Goal: Use online tool/utility: Utilize a website feature to perform a specific function

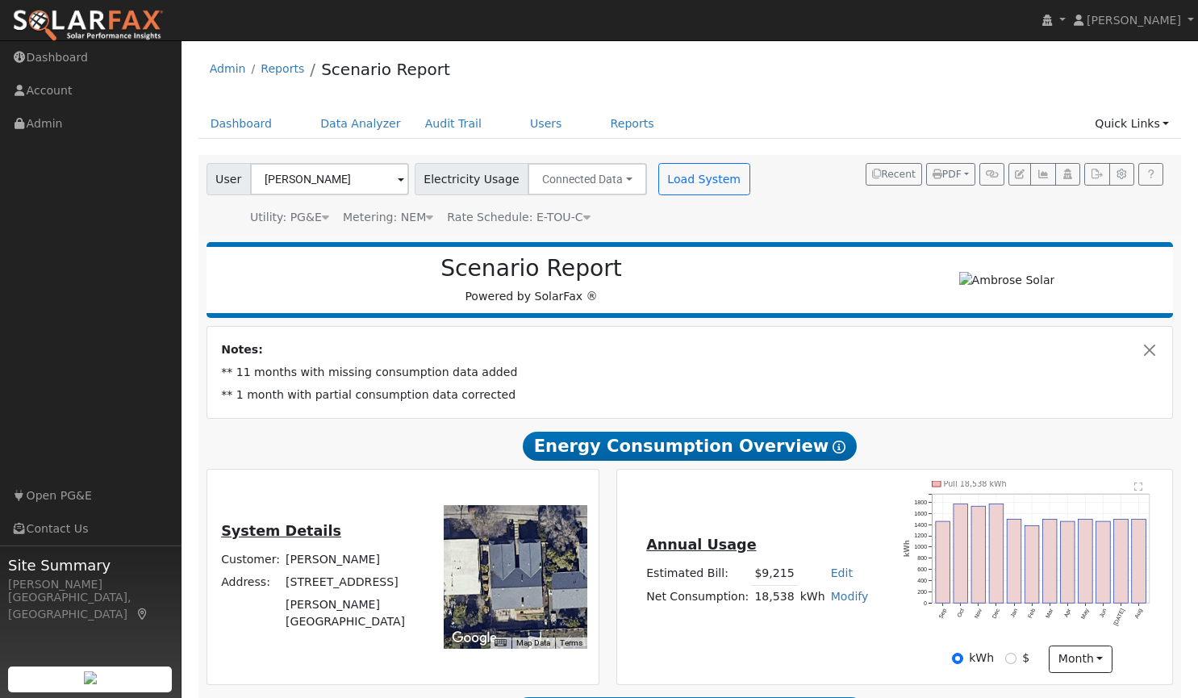
scroll to position [934, 0]
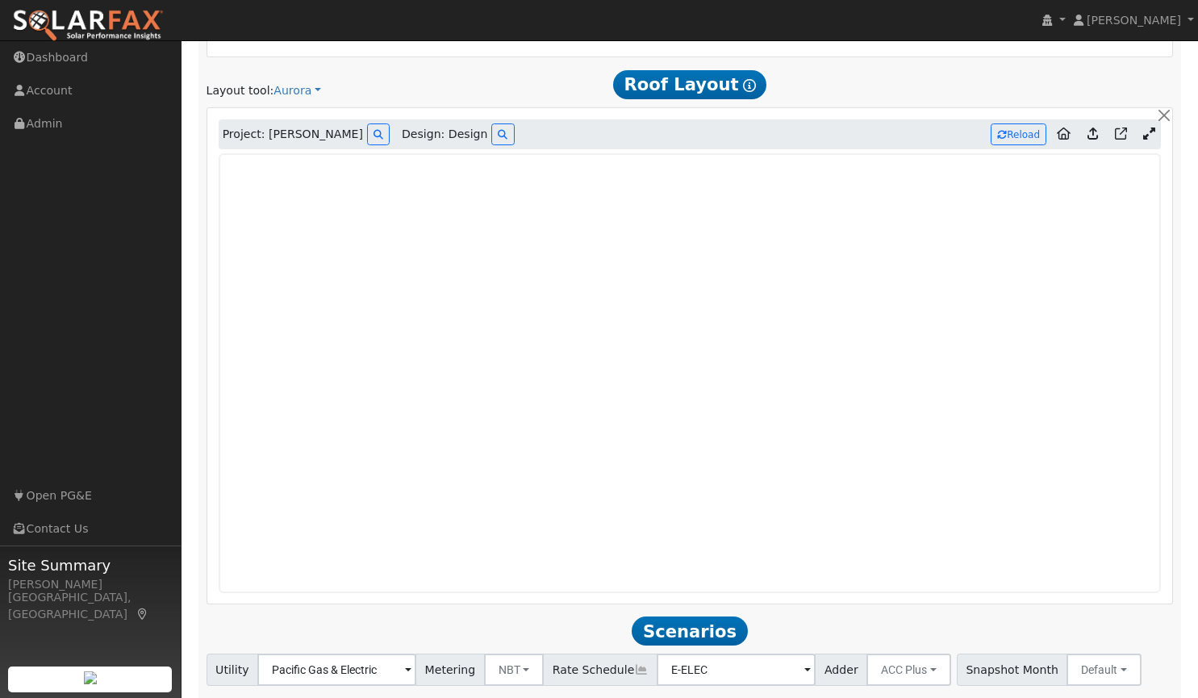
click at [101, 21] on img at bounding box center [88, 26] width 152 height 34
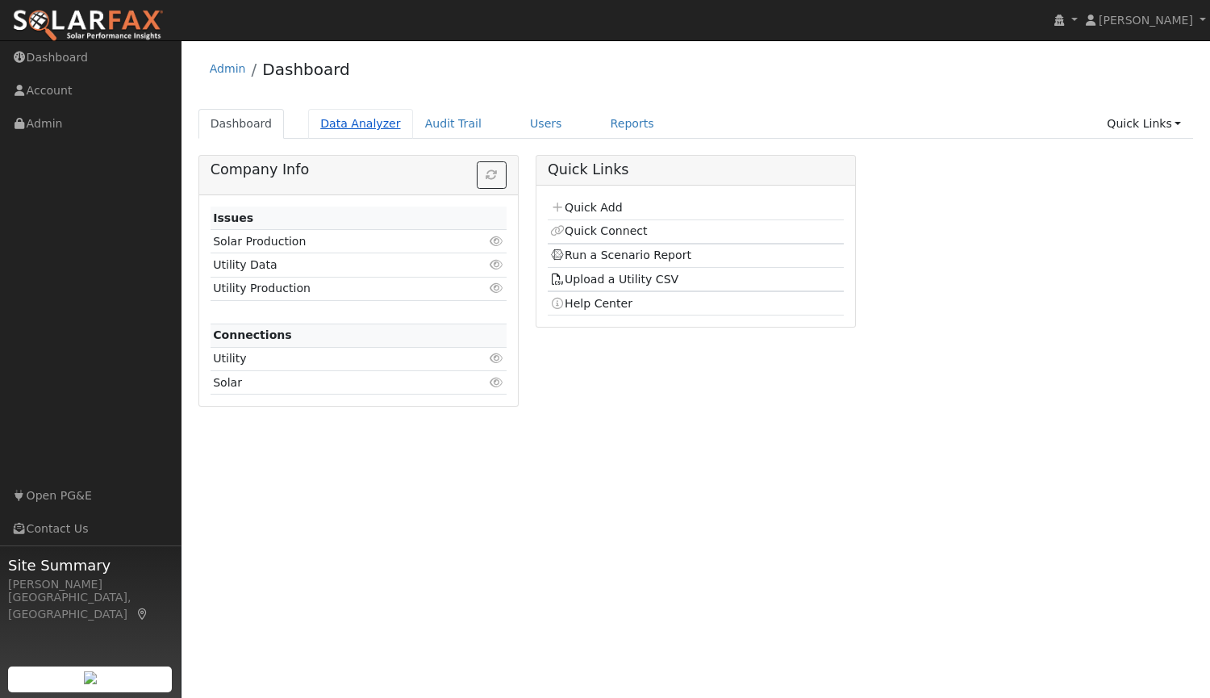
click at [361, 122] on link "Data Analyzer" at bounding box center [360, 124] width 105 height 30
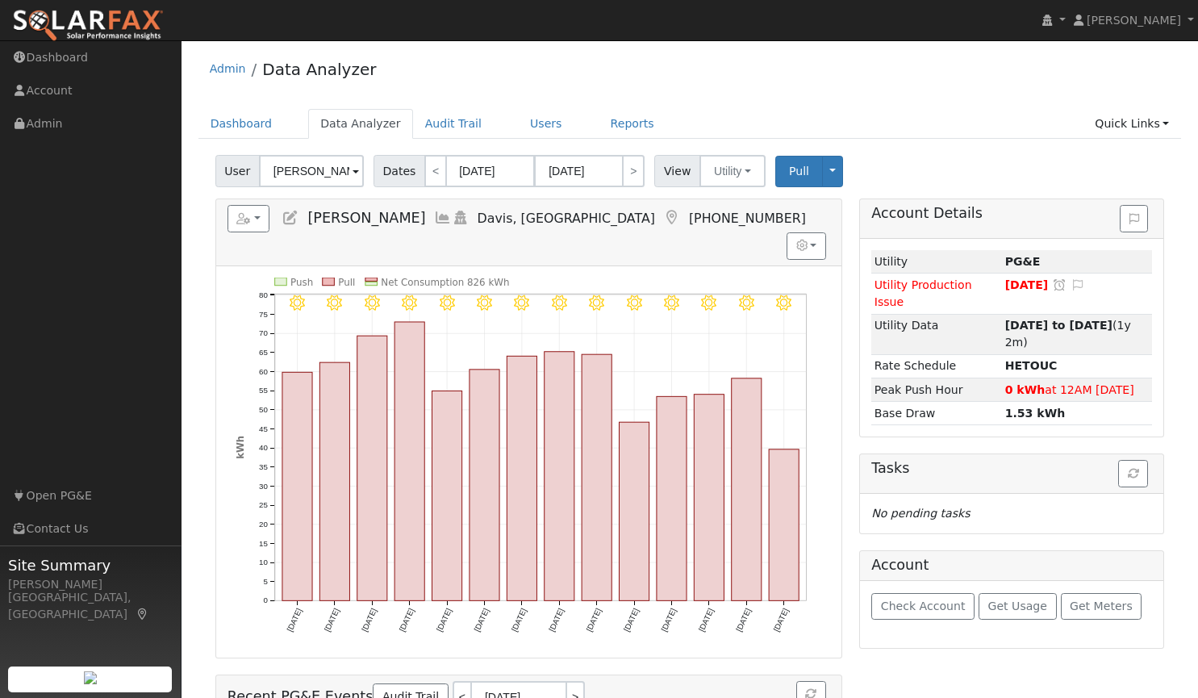
click at [353, 173] on span at bounding box center [356, 172] width 6 height 19
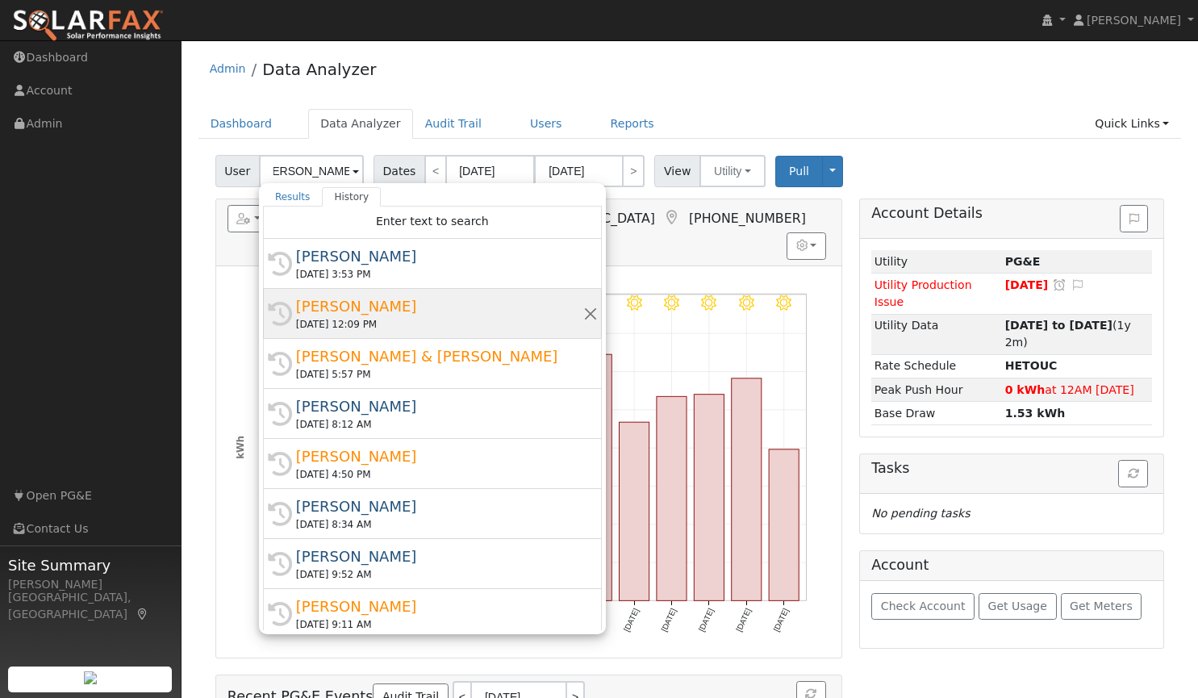
click at [339, 308] on div "[PERSON_NAME]" at bounding box center [439, 306] width 287 height 22
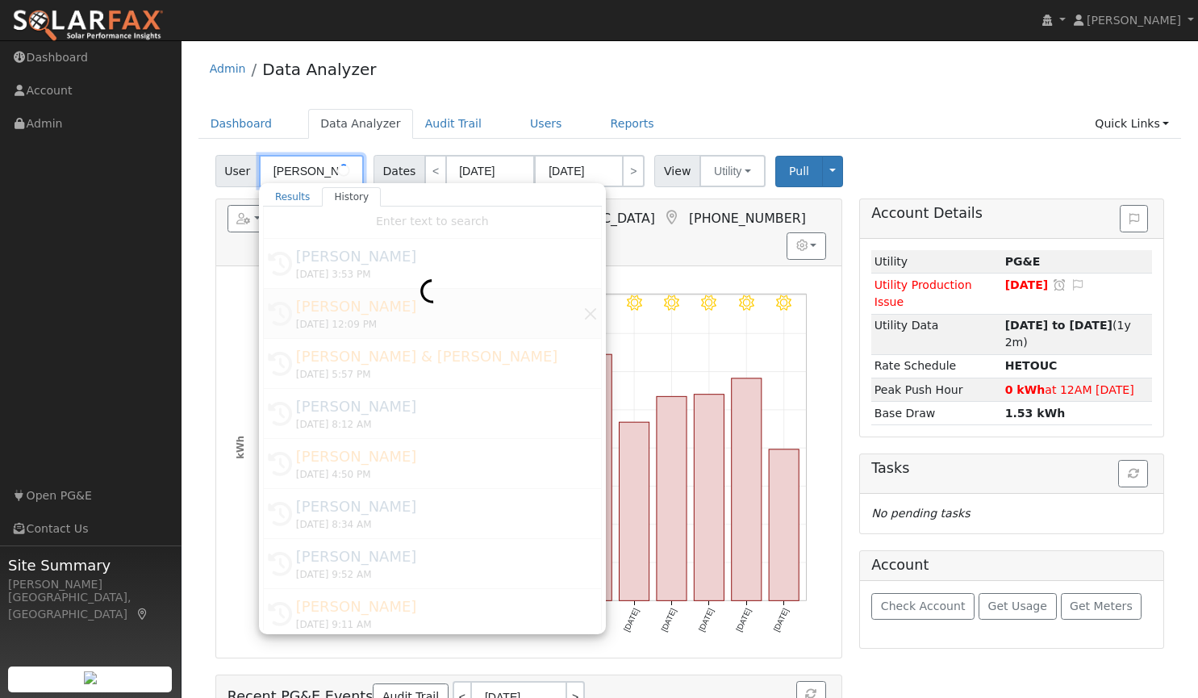
type input "[PERSON_NAME]"
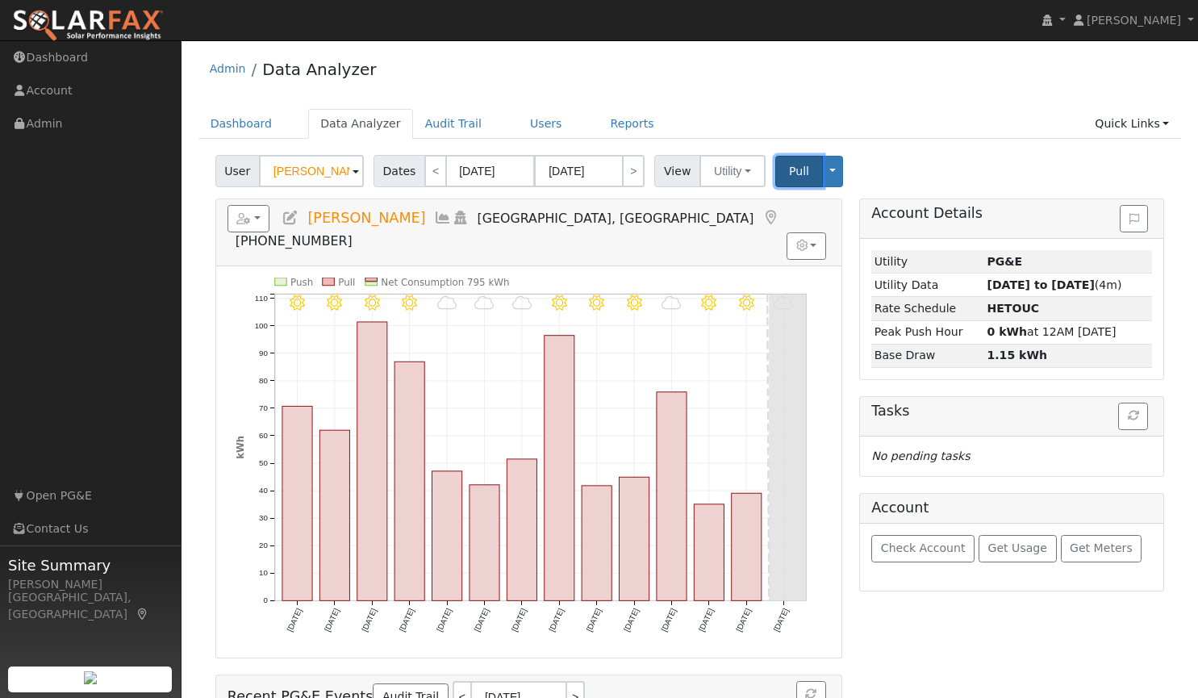
click at [781, 181] on button "Pull" at bounding box center [799, 171] width 48 height 31
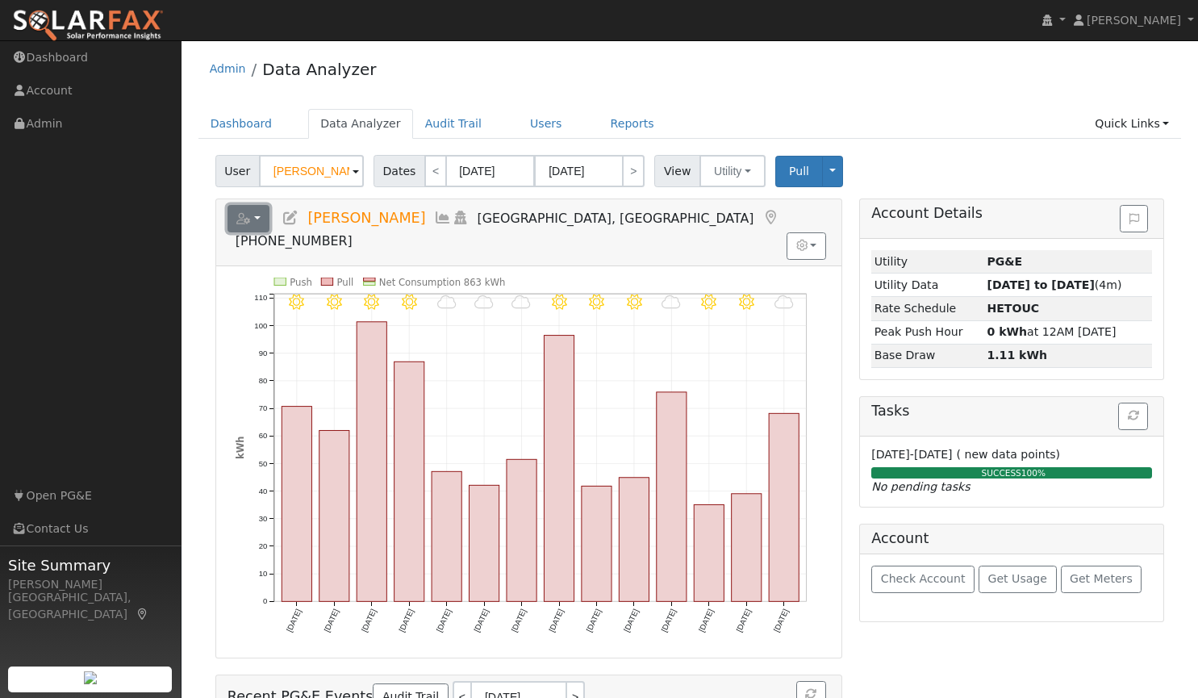
click at [241, 216] on icon "button" at bounding box center [243, 218] width 15 height 11
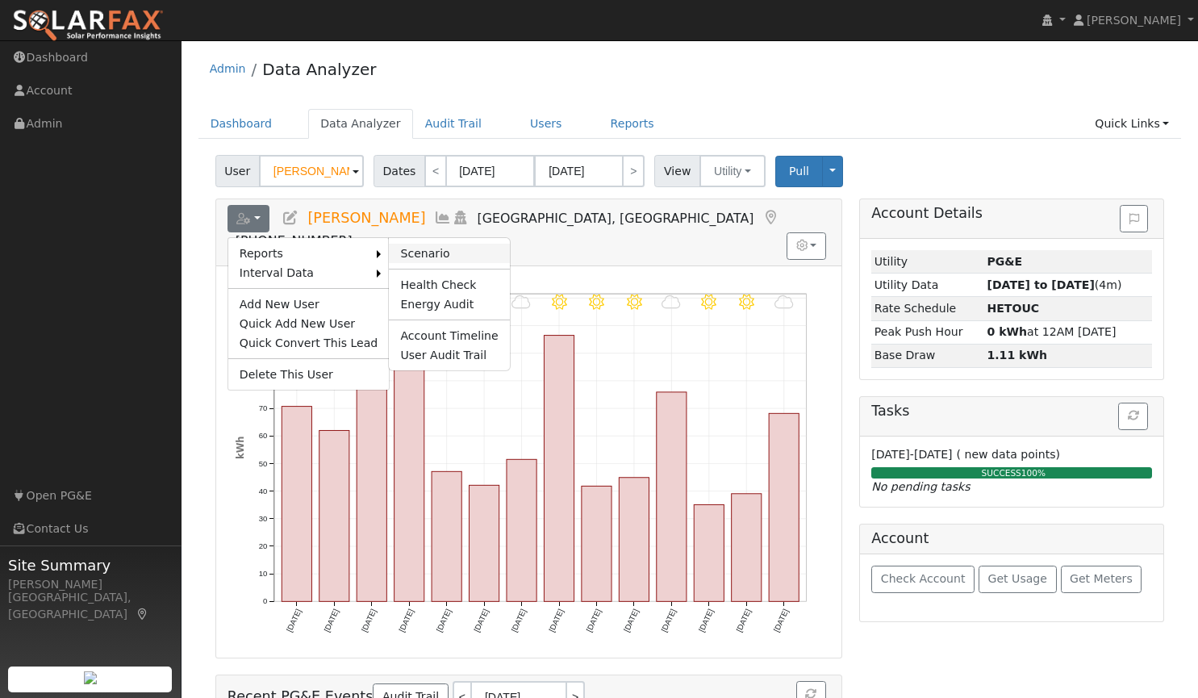
click at [394, 253] on link "Scenario" at bounding box center [449, 253] width 120 height 19
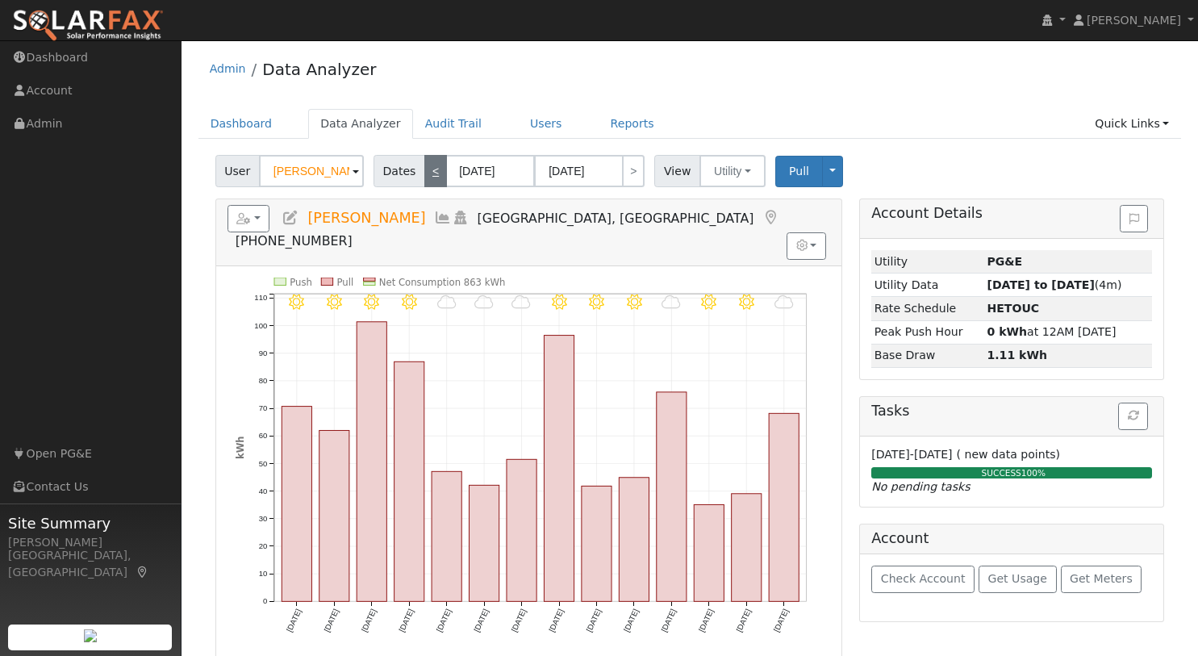
click at [425, 175] on link "<" at bounding box center [435, 171] width 23 height 32
type input "[DATE]"
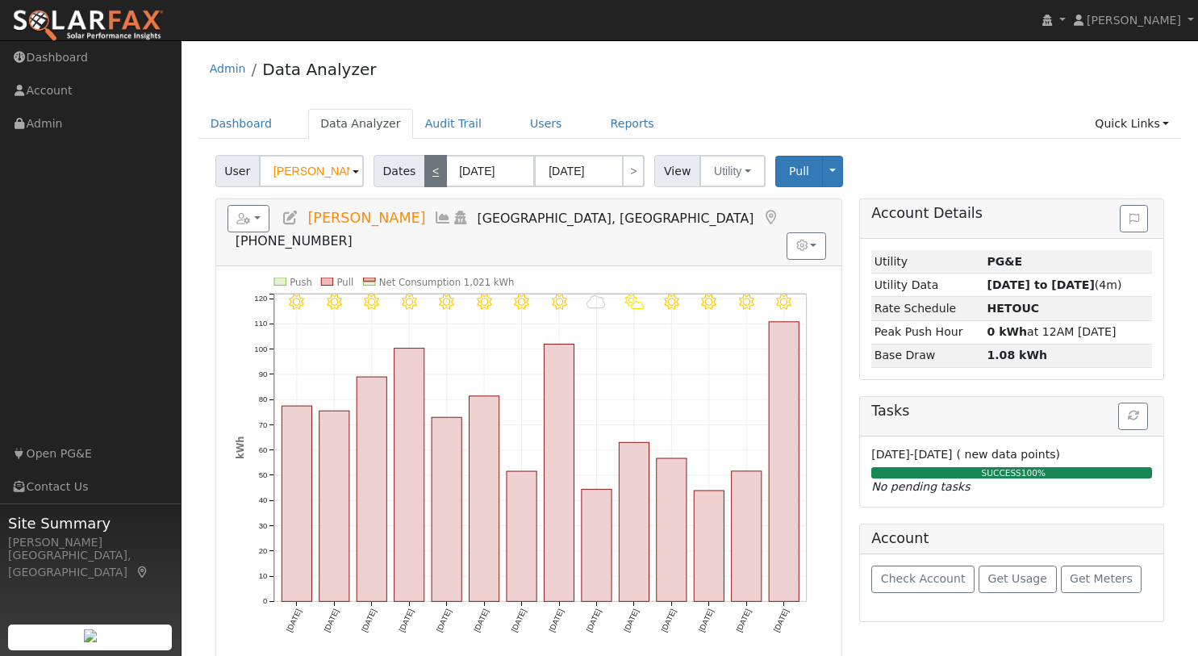
click at [427, 173] on link "<" at bounding box center [435, 171] width 23 height 32
type input "[DATE]"
click at [427, 173] on link "<" at bounding box center [435, 171] width 23 height 32
type input "[DATE]"
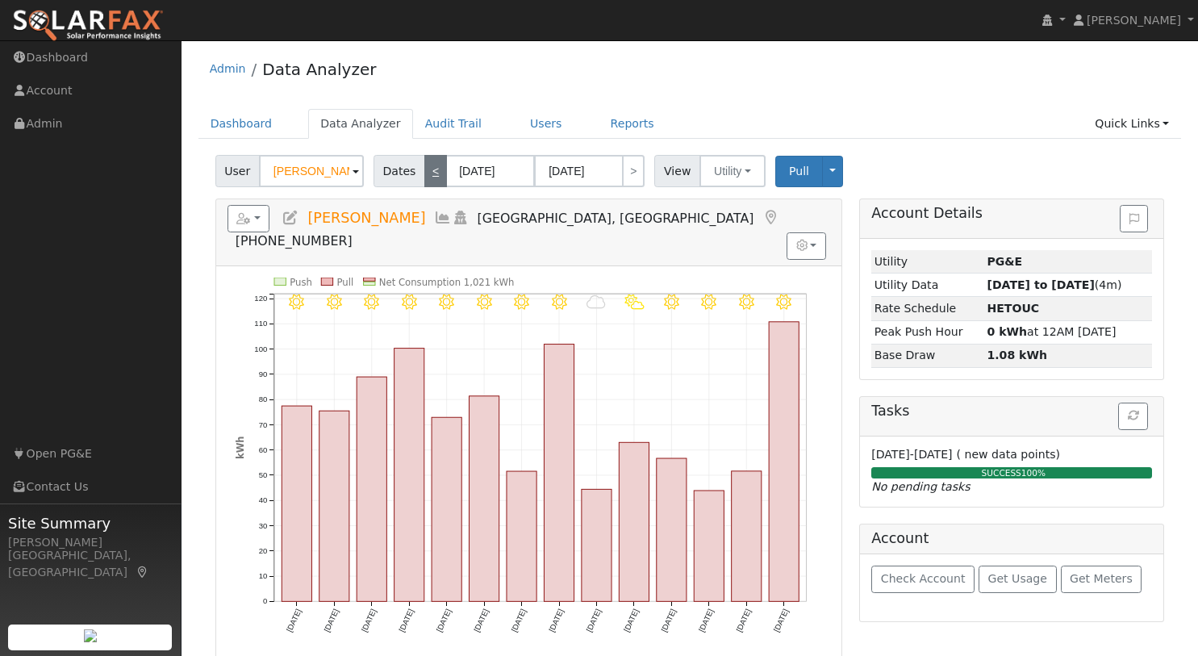
type input "[DATE]"
select select "7"
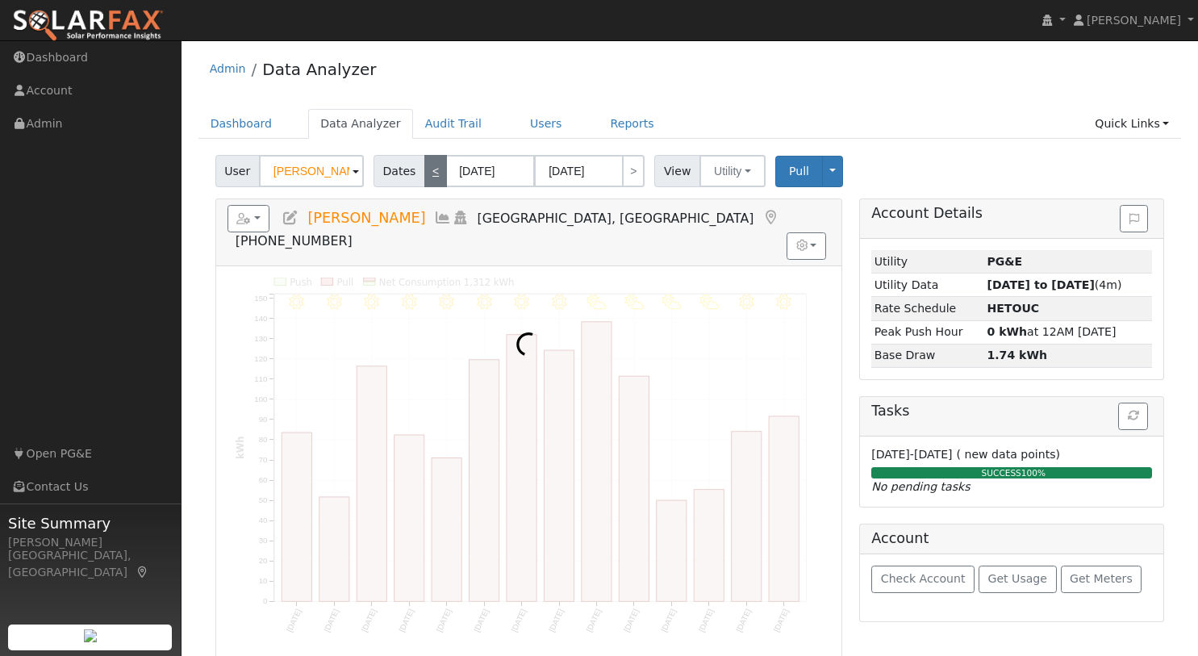
click at [427, 173] on link "<" at bounding box center [435, 171] width 23 height 32
type input "[DATE]"
select select "6"
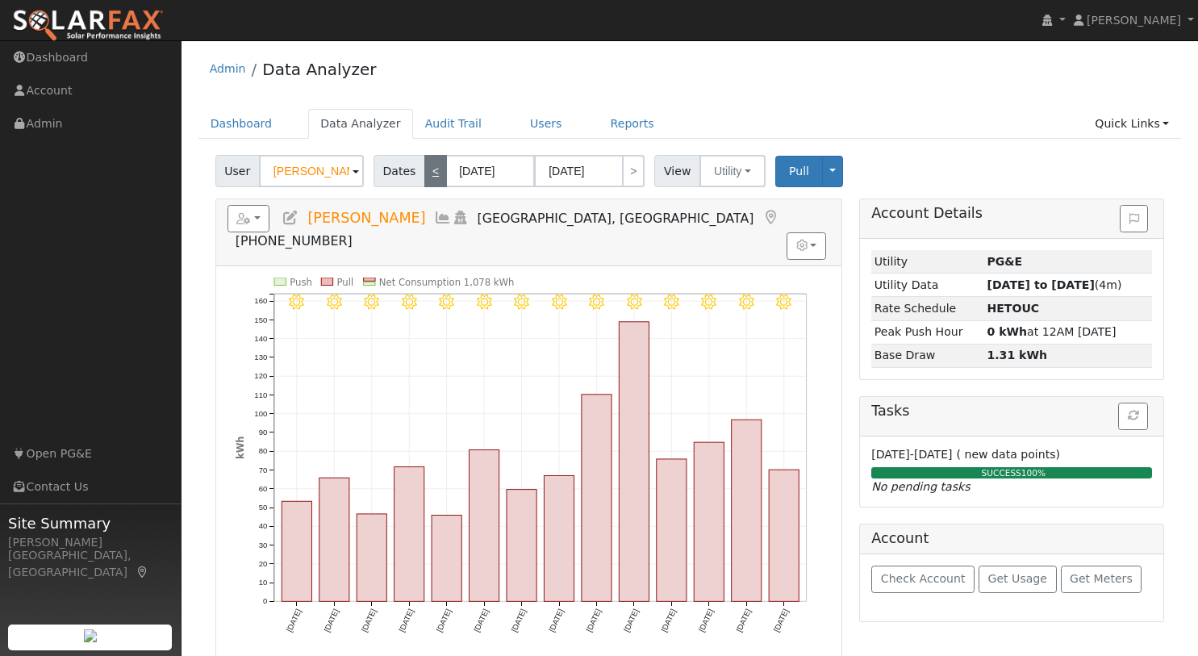
click at [427, 173] on link "<" at bounding box center [435, 171] width 23 height 32
type input "[DATE]"
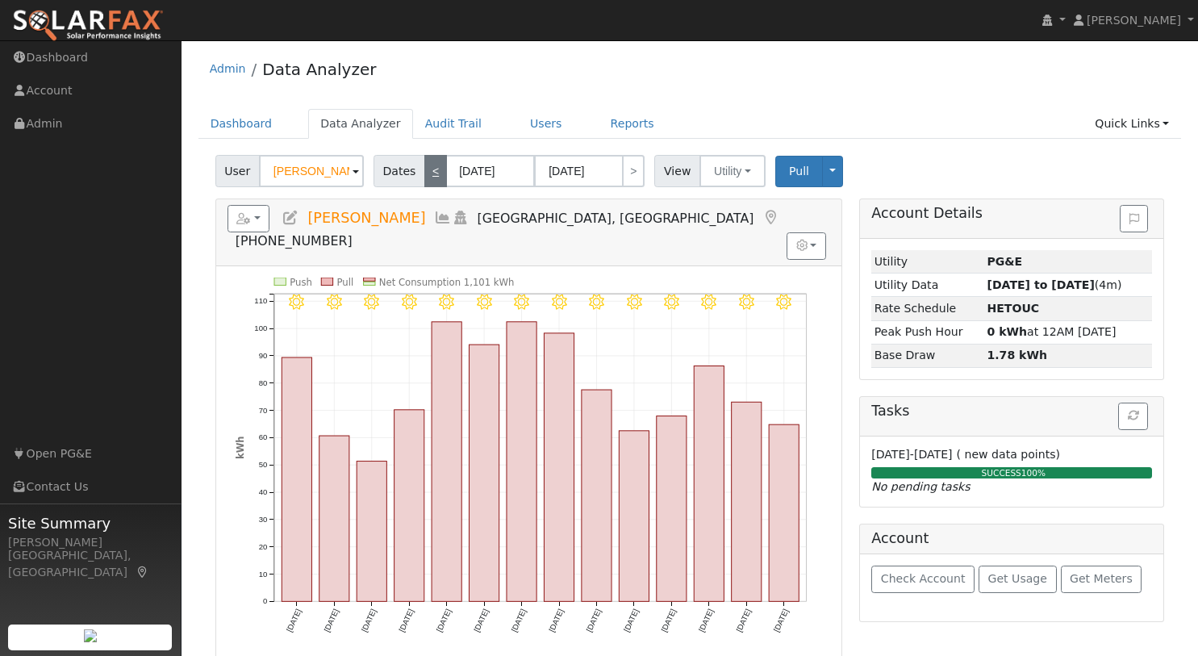
click at [428, 172] on link "<" at bounding box center [435, 171] width 23 height 32
type input "[DATE]"
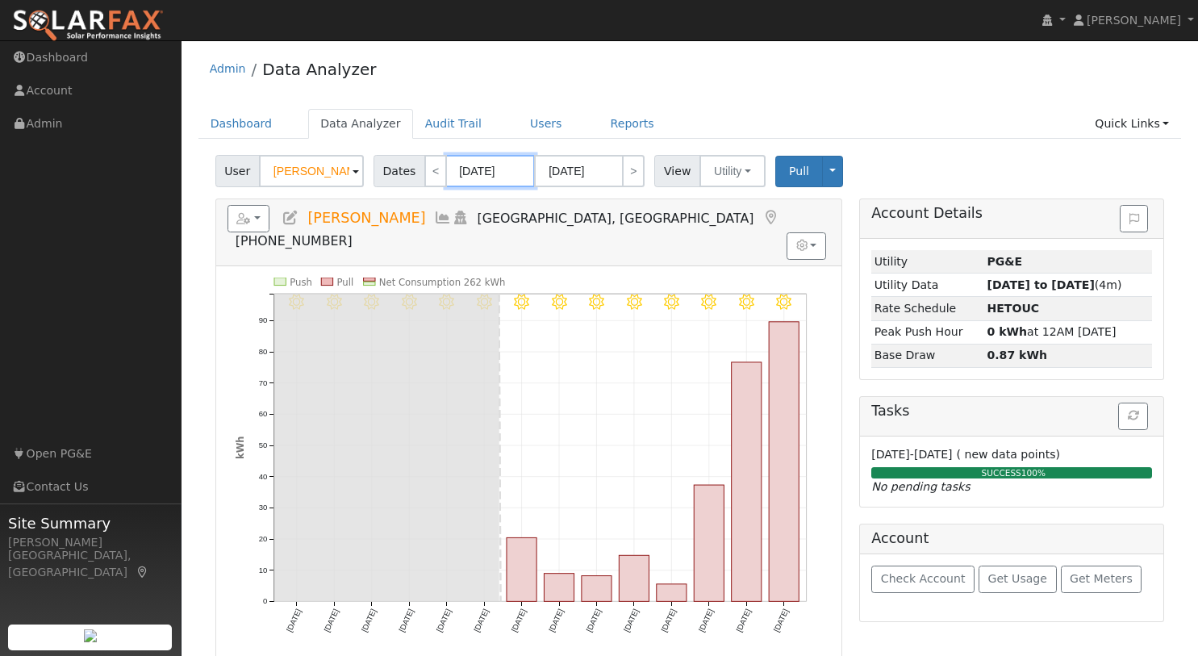
click at [478, 174] on input "[DATE]" at bounding box center [490, 171] width 89 height 32
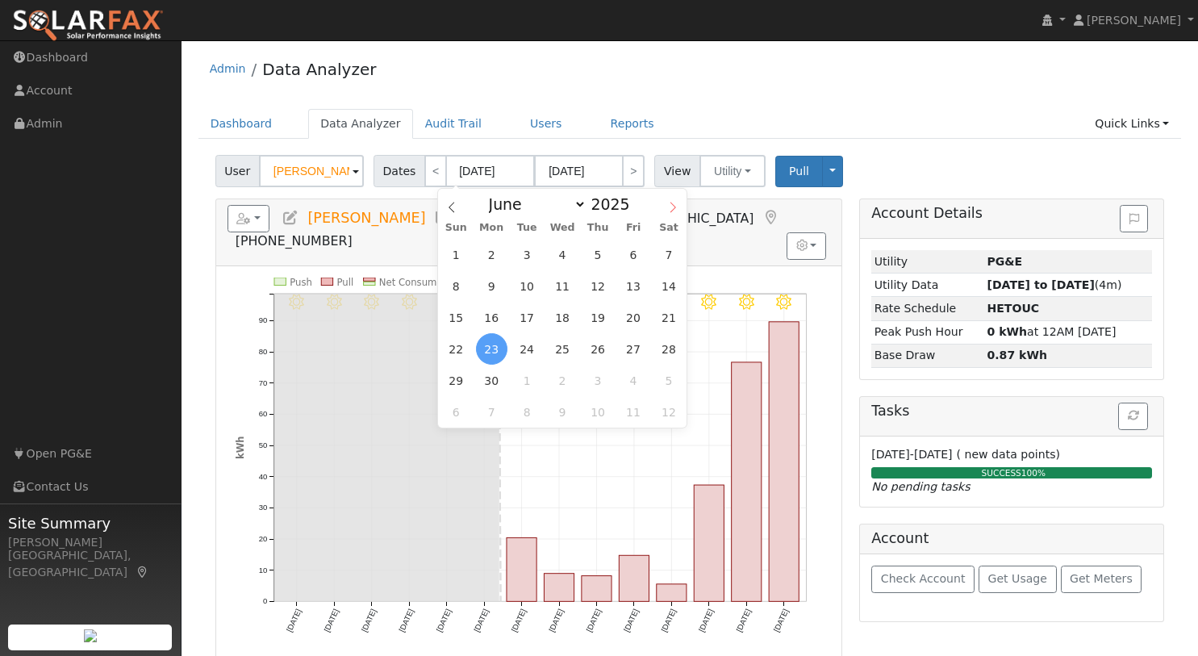
click at [676, 206] on icon at bounding box center [672, 207] width 11 height 11
select select "6"
click at [525, 261] on span "1" at bounding box center [527, 254] width 31 height 31
type input "[DATE]"
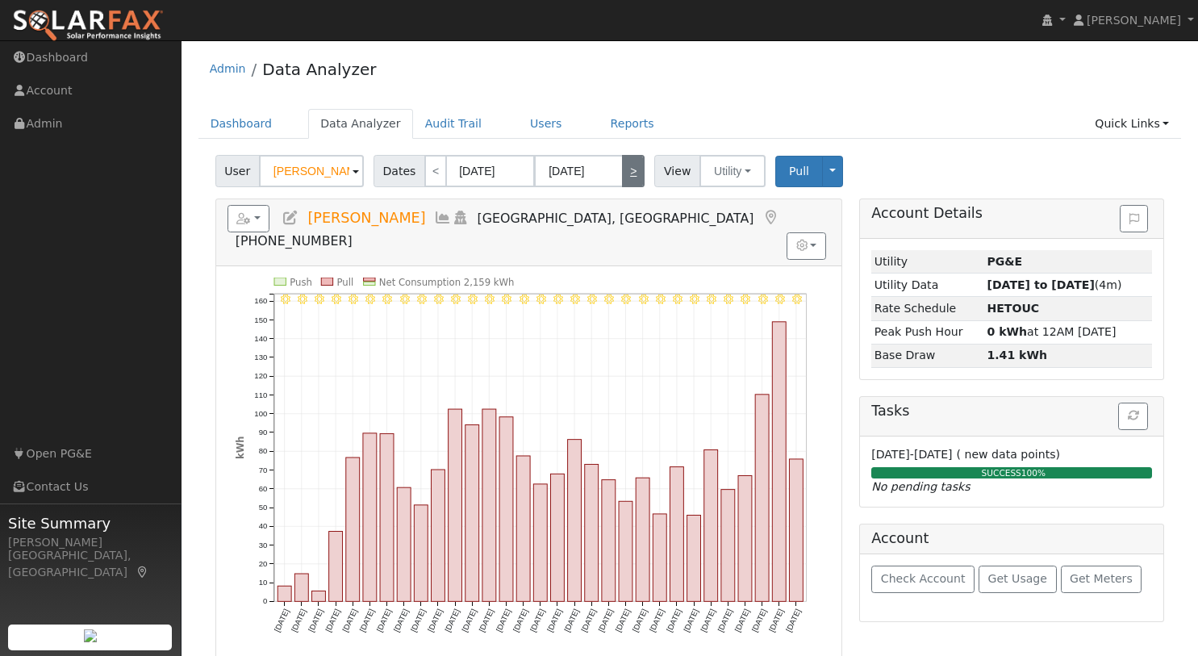
click at [622, 172] on link ">" at bounding box center [633, 171] width 23 height 32
type input "[DATE]"
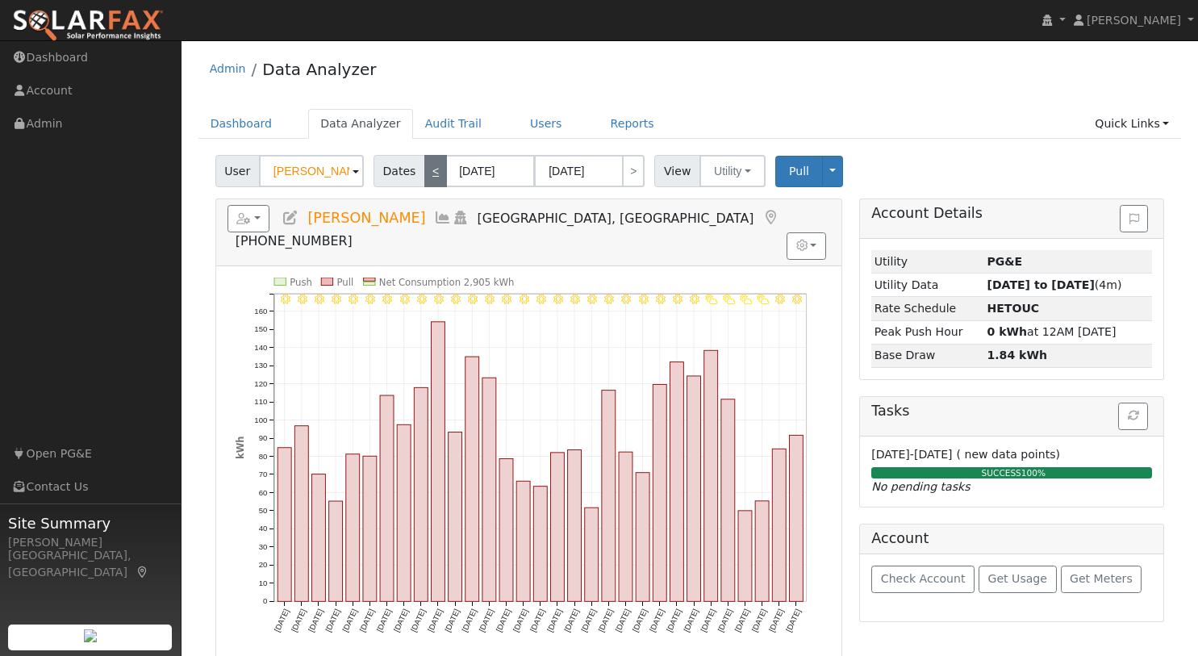
click at [428, 179] on link "<" at bounding box center [435, 171] width 23 height 32
type input "[DATE]"
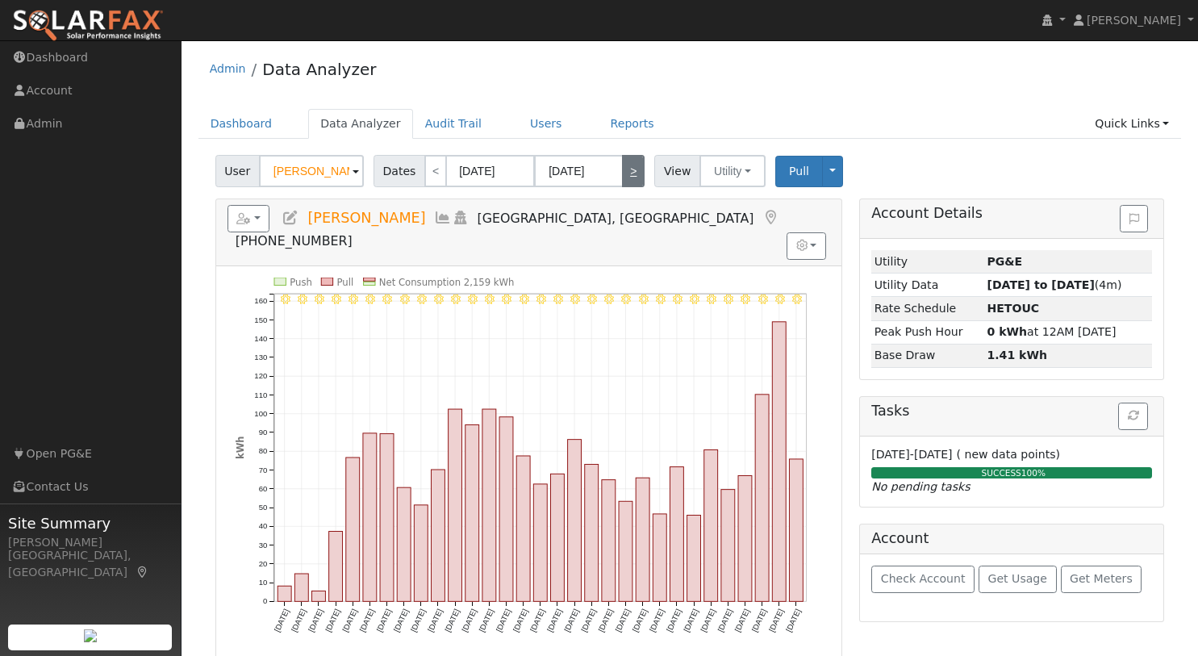
click at [626, 178] on link ">" at bounding box center [633, 171] width 23 height 32
type input "[DATE]"
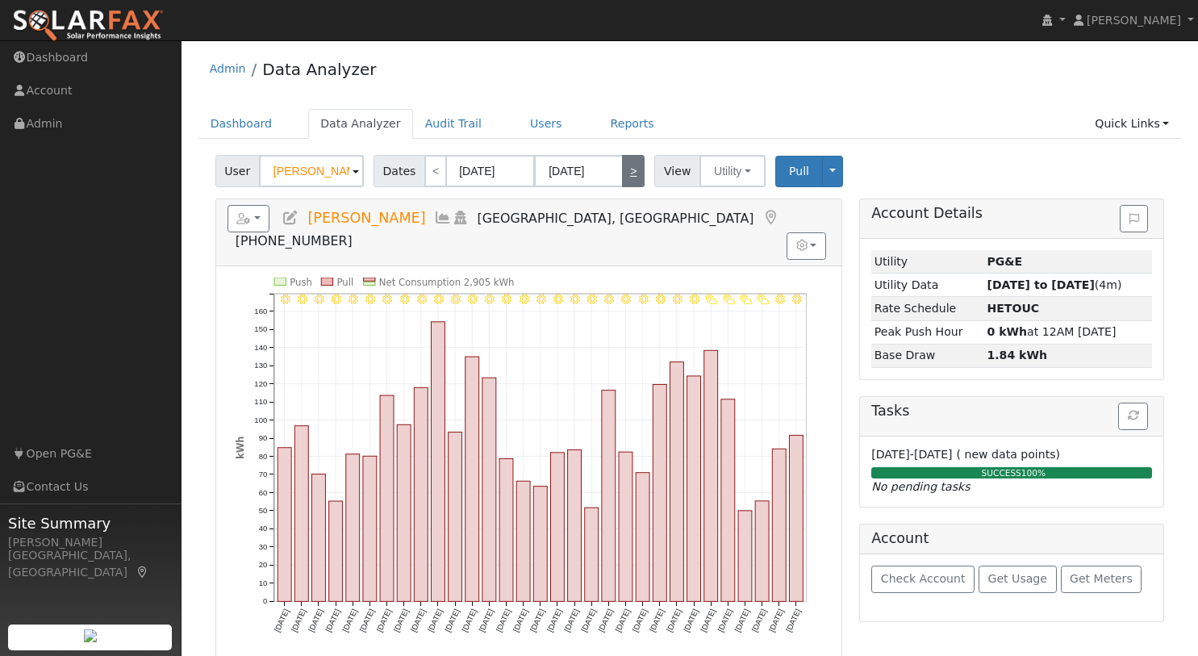
click at [629, 168] on link ">" at bounding box center [633, 171] width 23 height 32
type input "[DATE]"
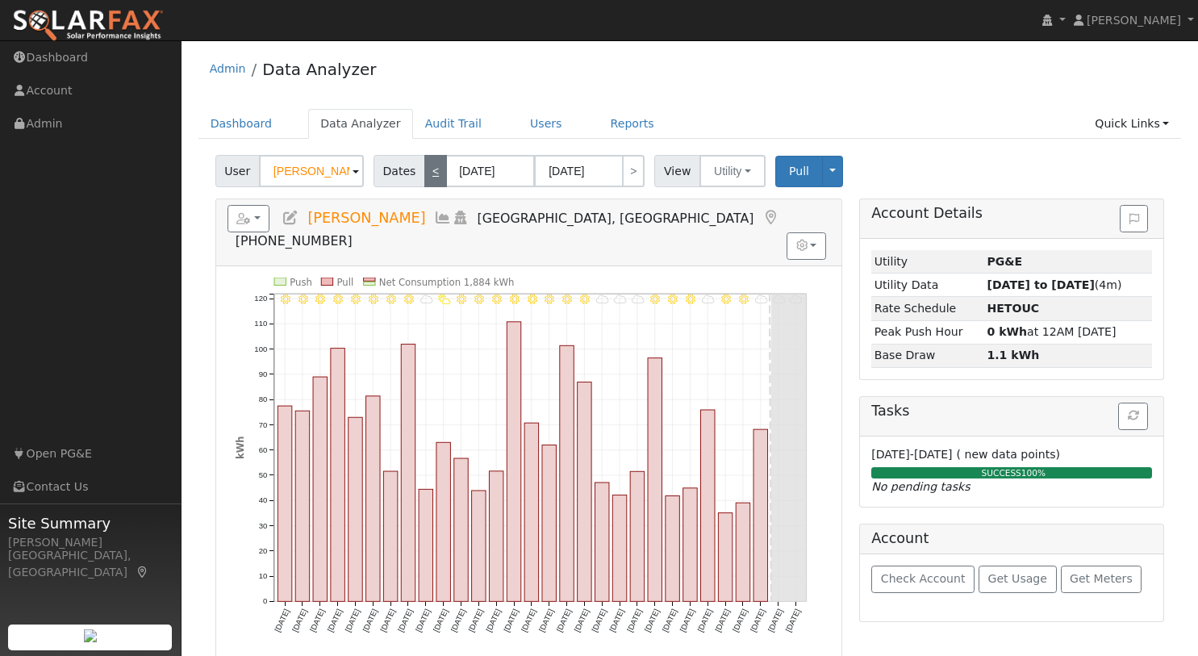
click at [429, 171] on link "<" at bounding box center [435, 171] width 23 height 32
type input "[DATE]"
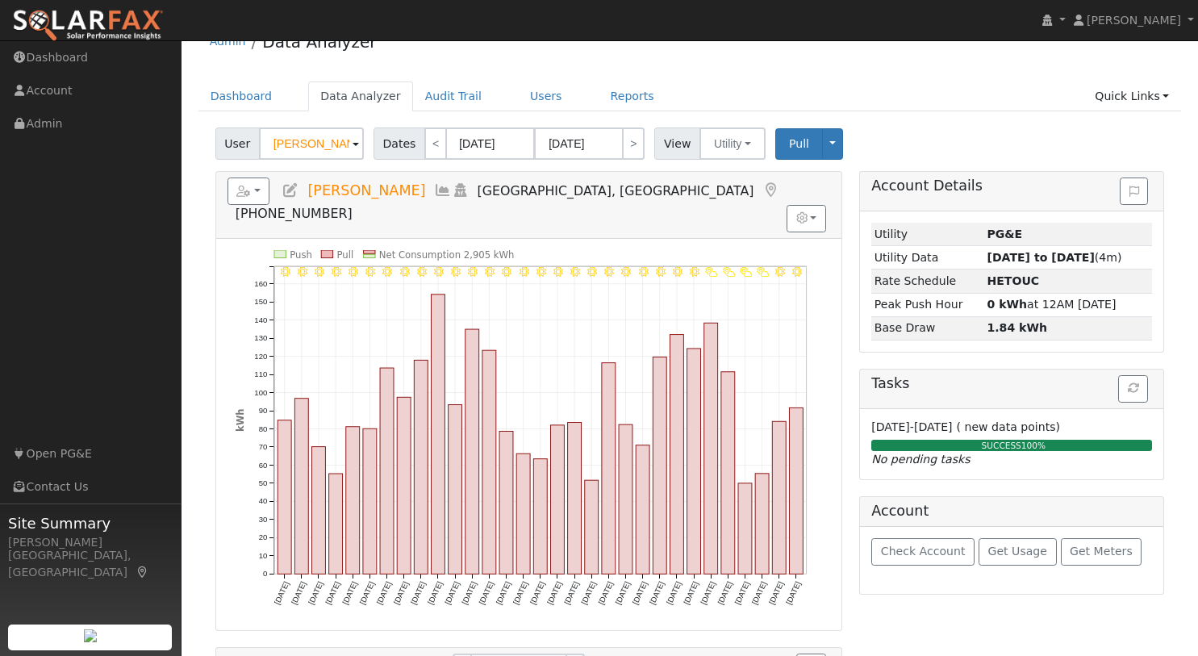
scroll to position [25, 0]
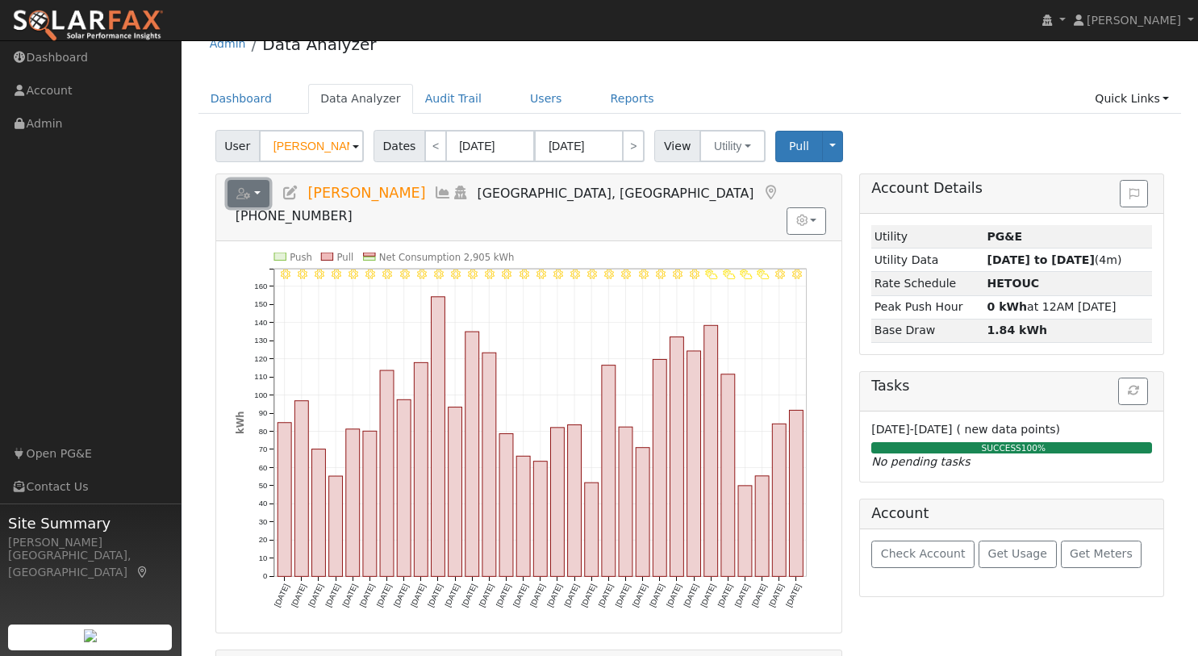
click at [251, 192] on button "button" at bounding box center [249, 193] width 43 height 27
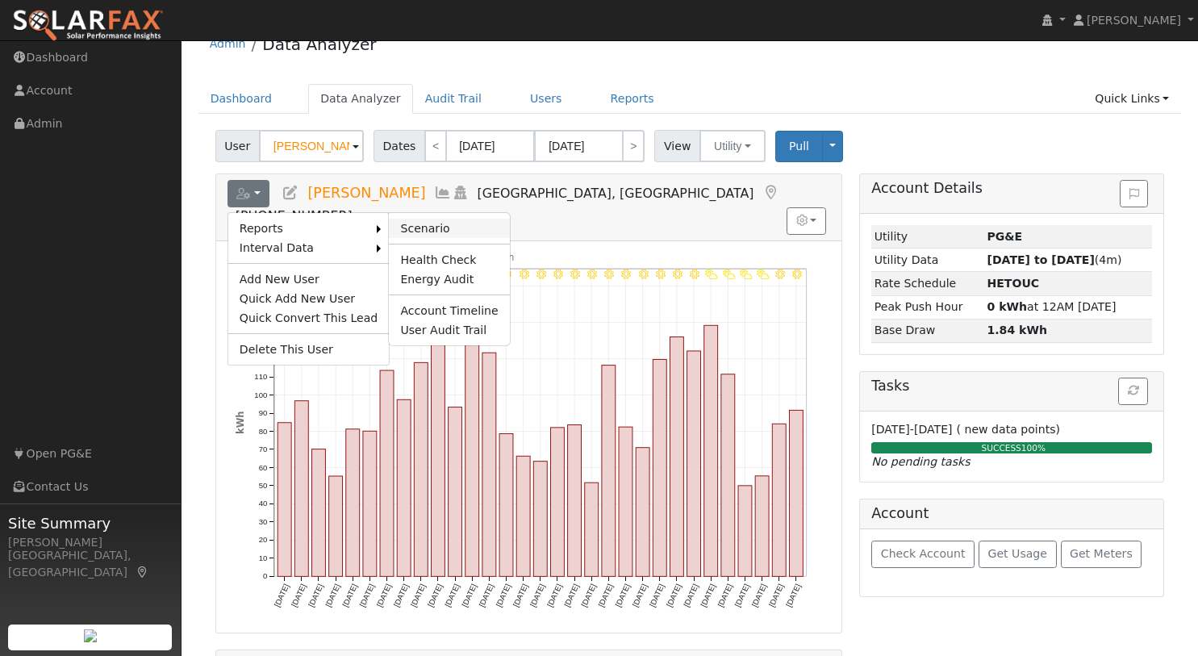
click at [399, 224] on link "Scenario" at bounding box center [449, 228] width 120 height 19
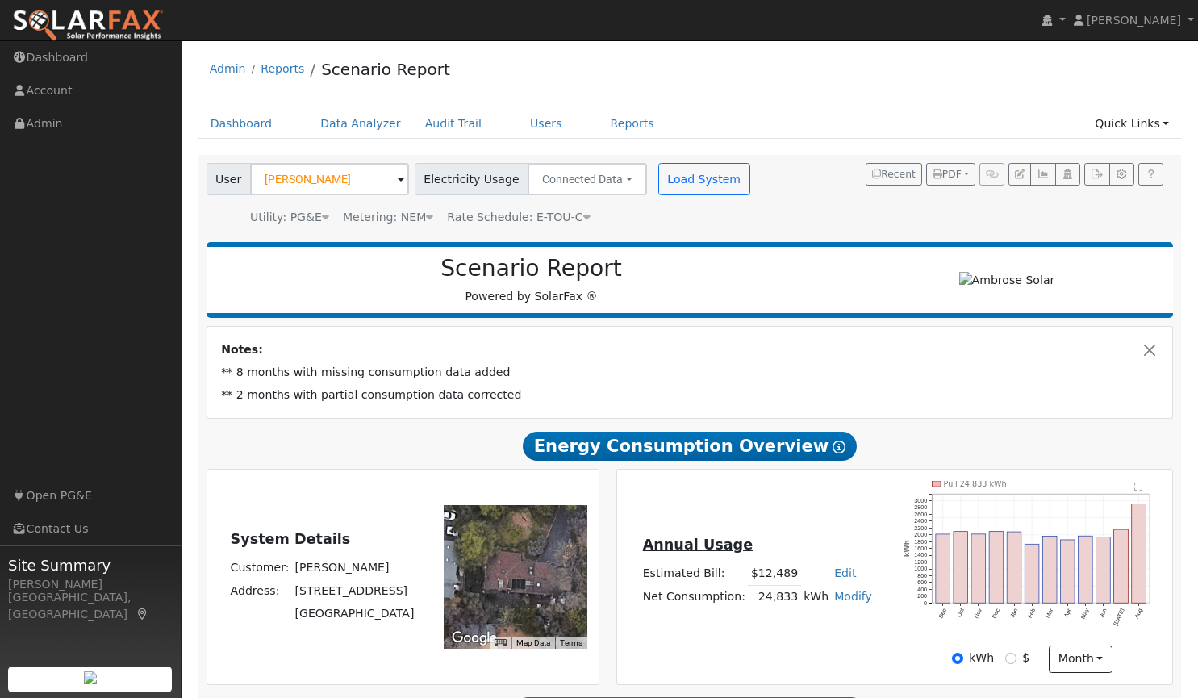
type input "0"
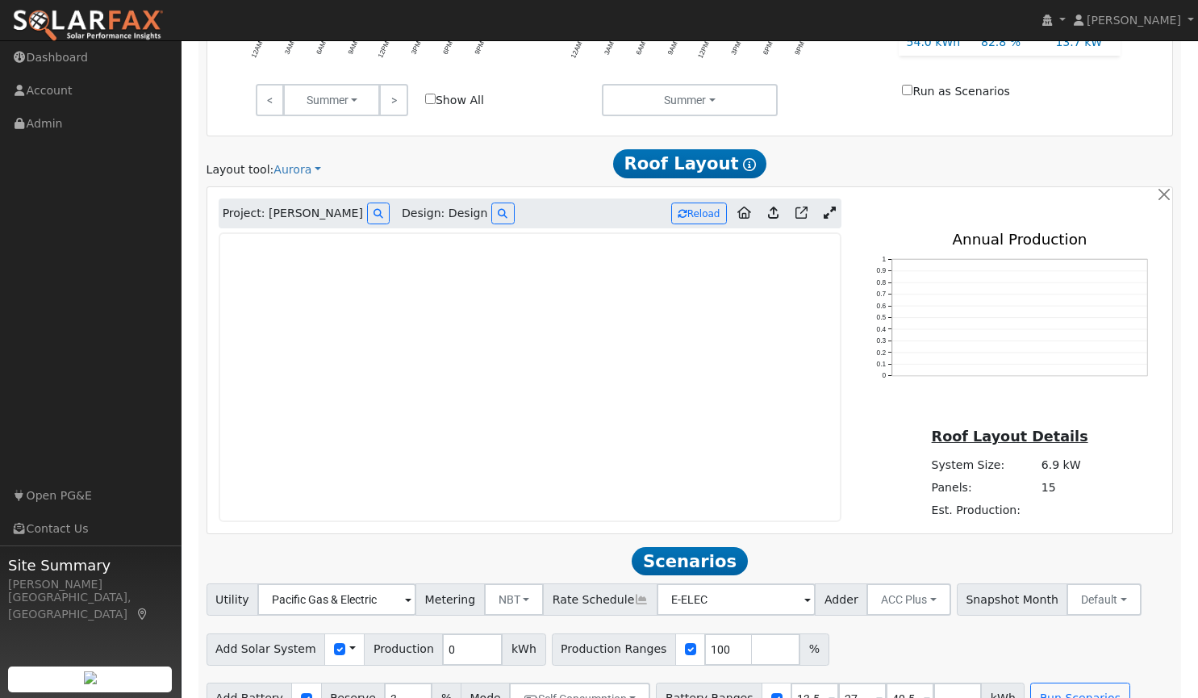
scroll to position [856, 0]
click at [835, 215] on icon at bounding box center [830, 212] width 12 height 12
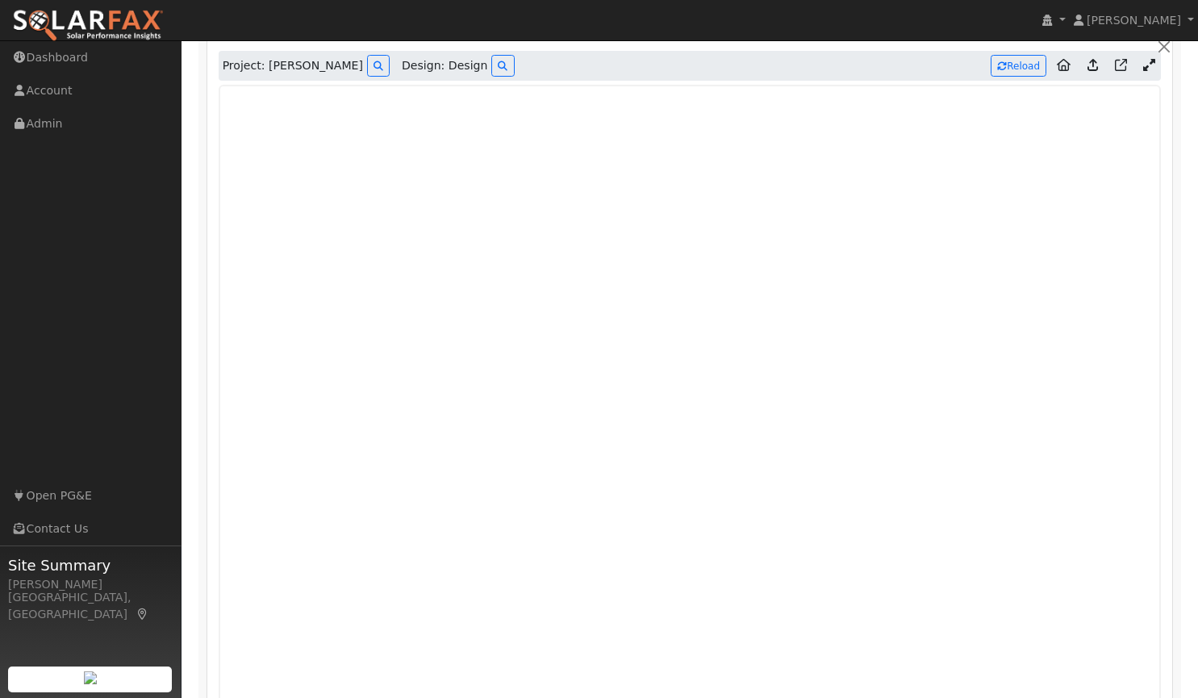
scroll to position [1004, 0]
click at [1018, 68] on button "Reload" at bounding box center [1019, 65] width 56 height 22
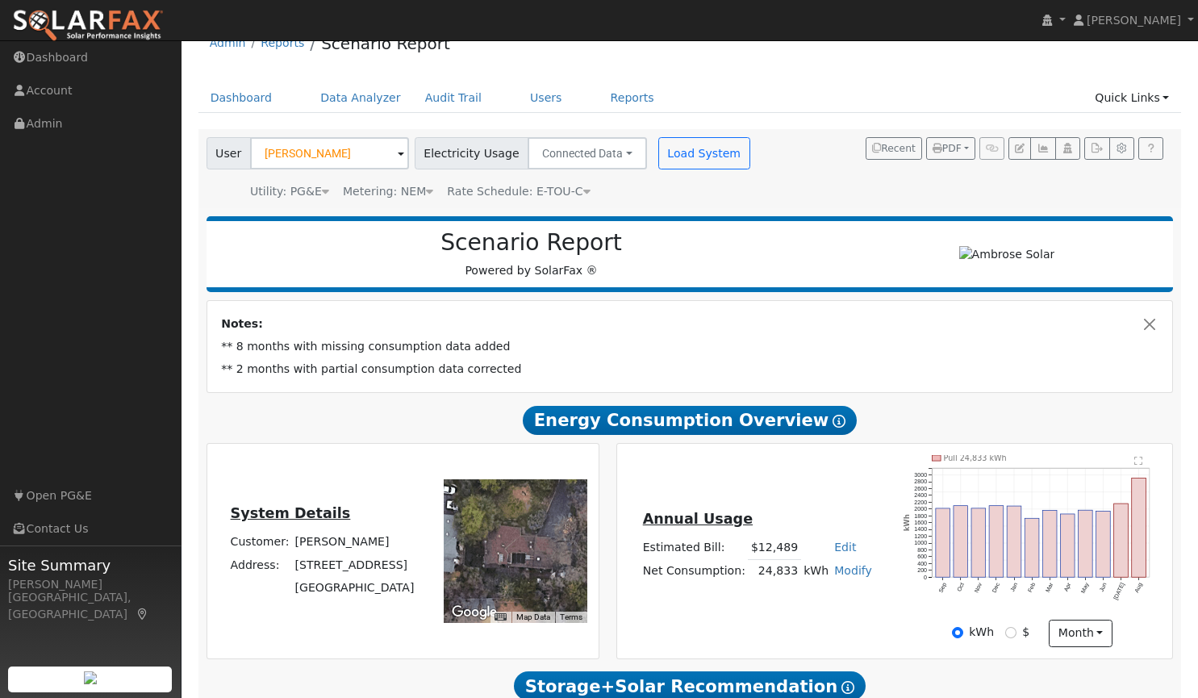
scroll to position [0, 0]
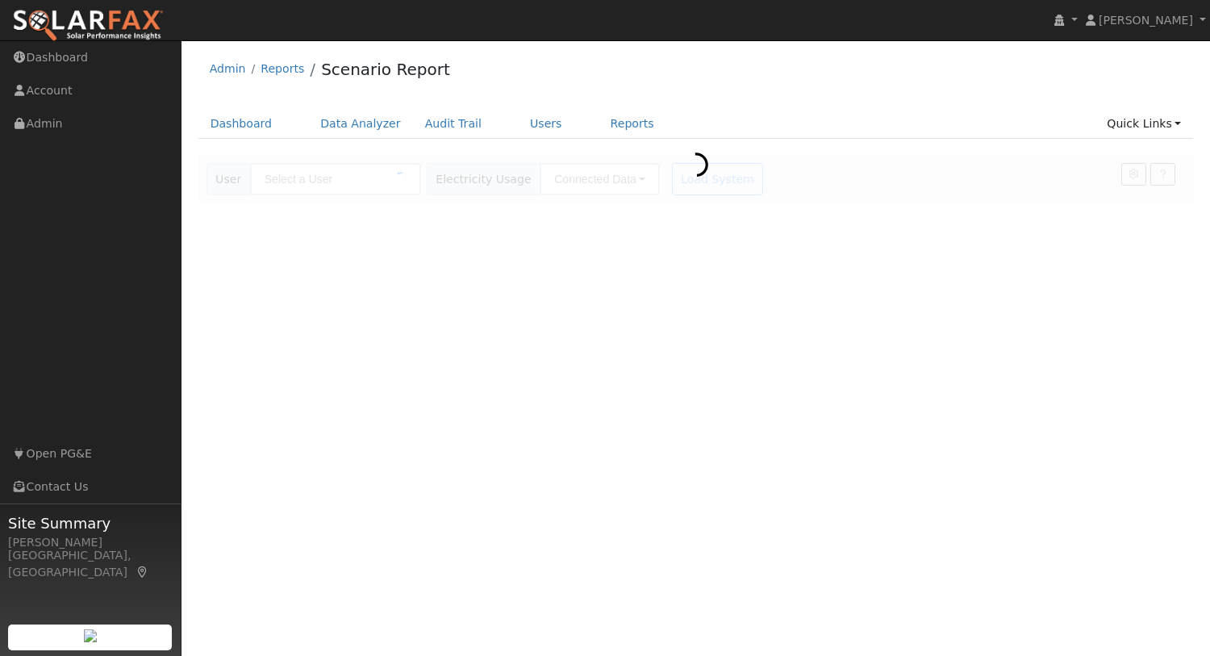
type input "[PERSON_NAME]"
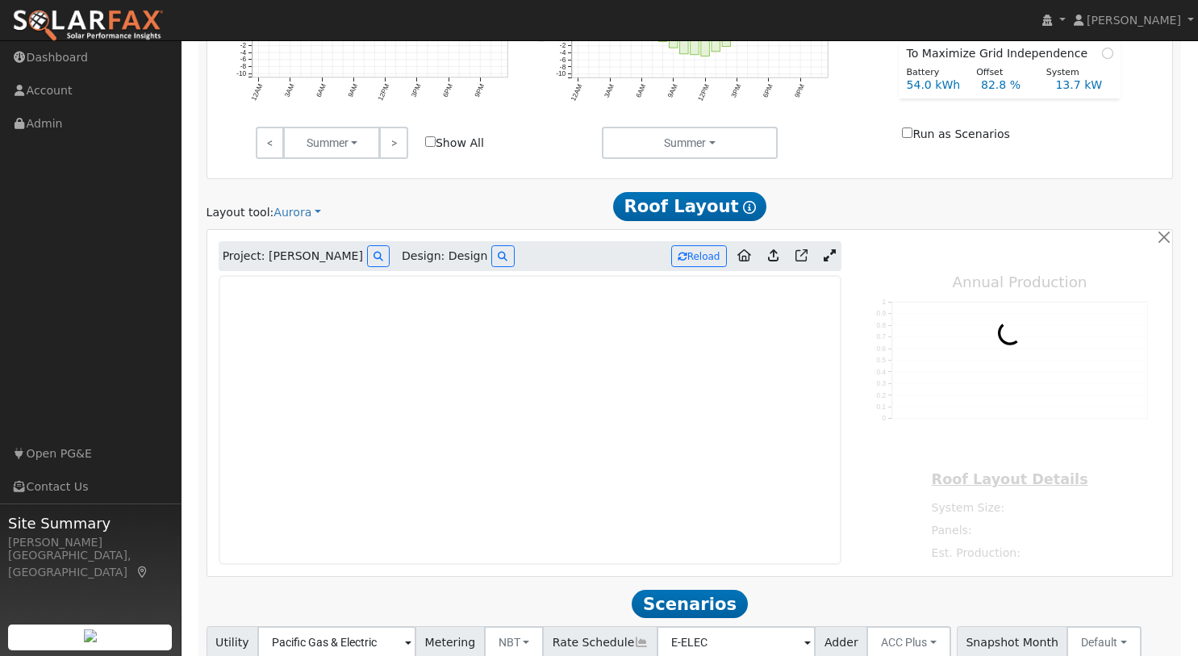
scroll to position [933, 0]
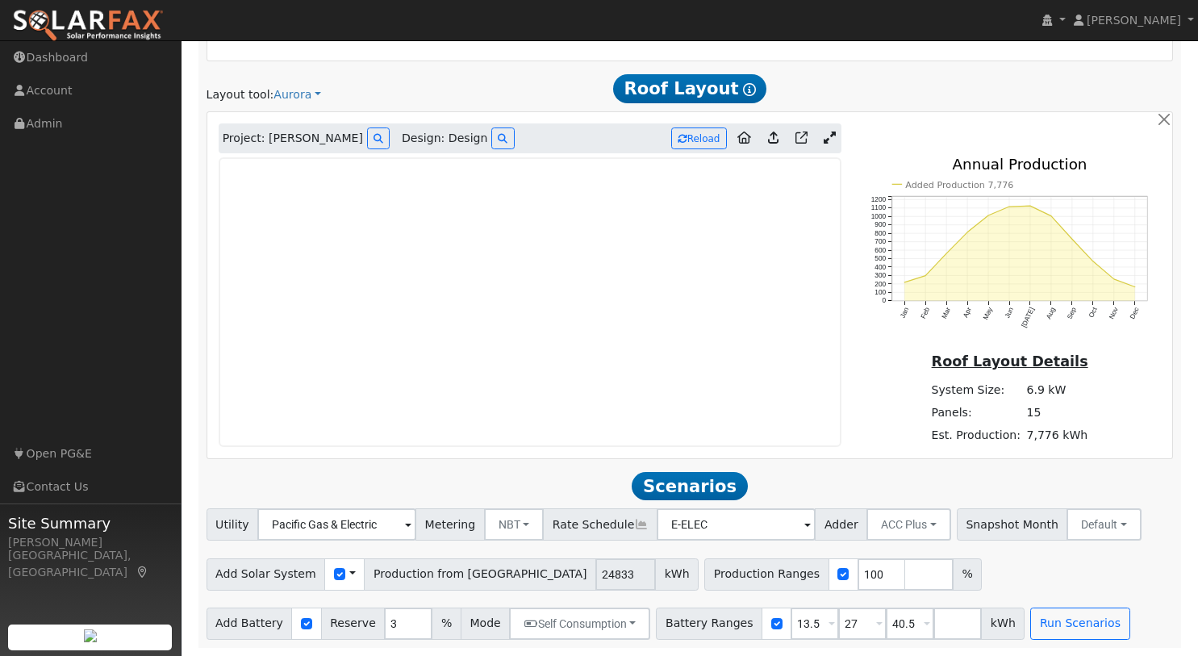
type input "7776"
click at [832, 132] on icon at bounding box center [830, 138] width 12 height 12
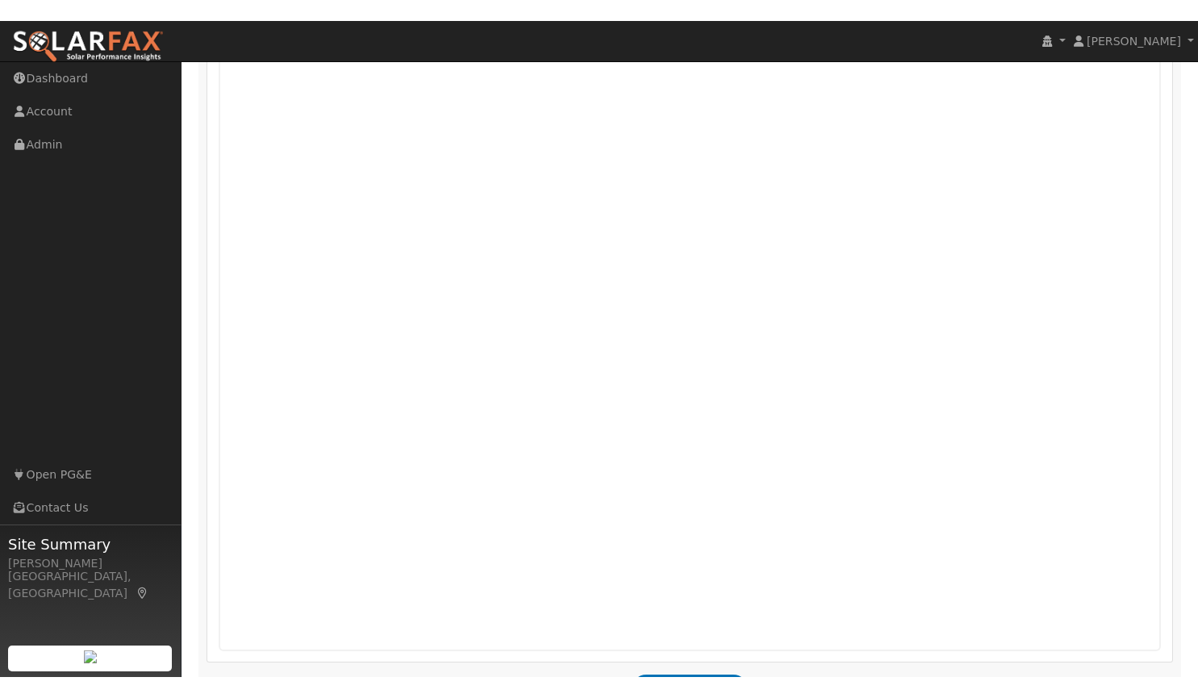
scroll to position [1094, 0]
